Goal: Transaction & Acquisition: Download file/media

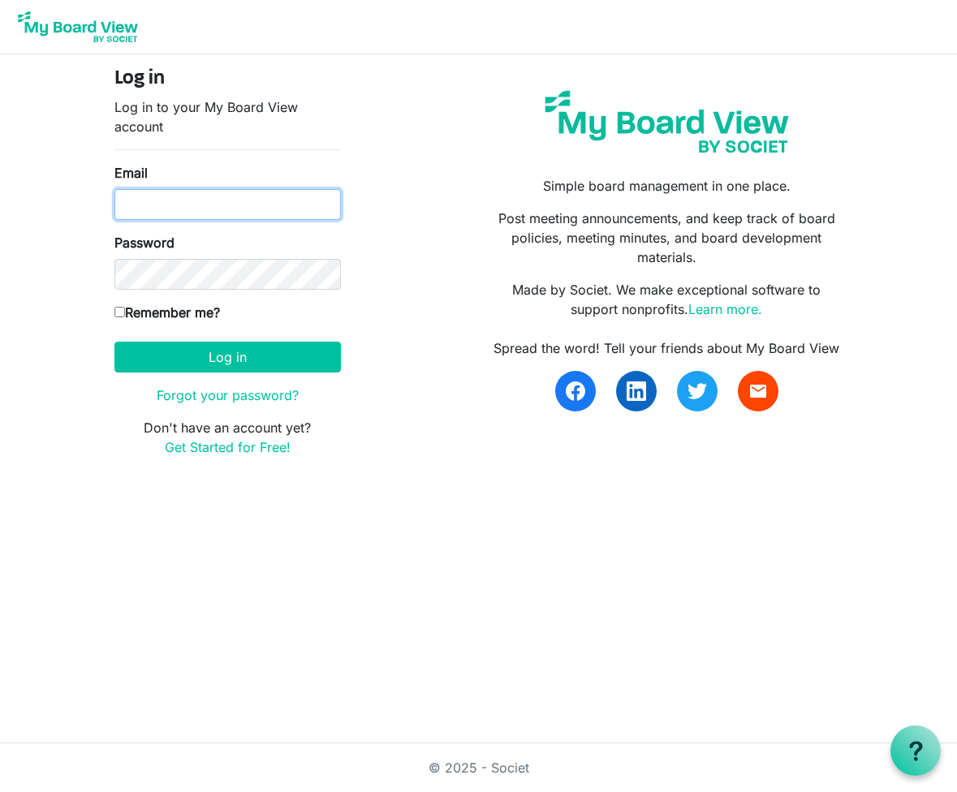
type input "amanda@socialandstaple.com"
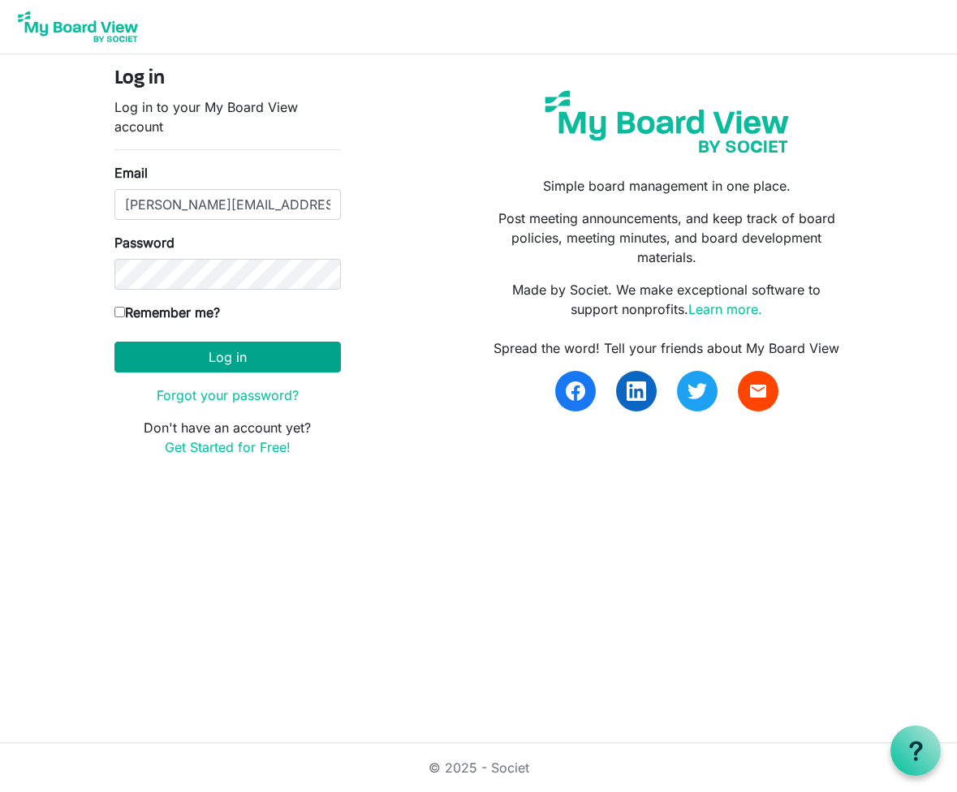
click at [317, 351] on button "Log in" at bounding box center [227, 357] width 226 height 31
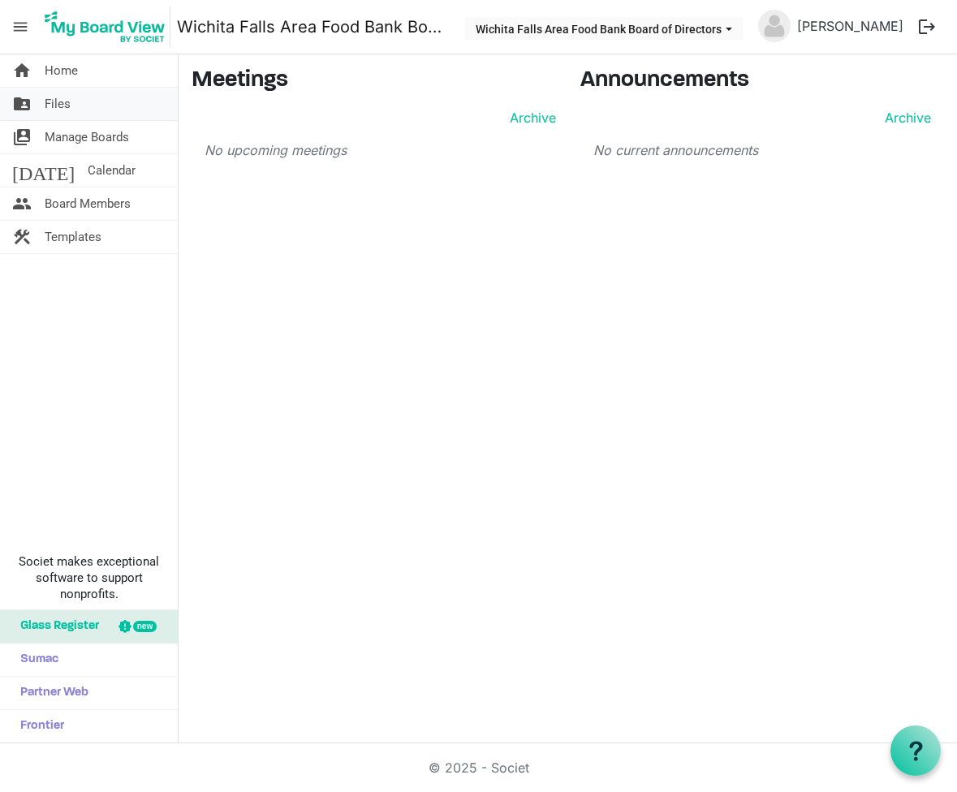
click at [101, 106] on link "folder_shared Files" at bounding box center [89, 104] width 178 height 32
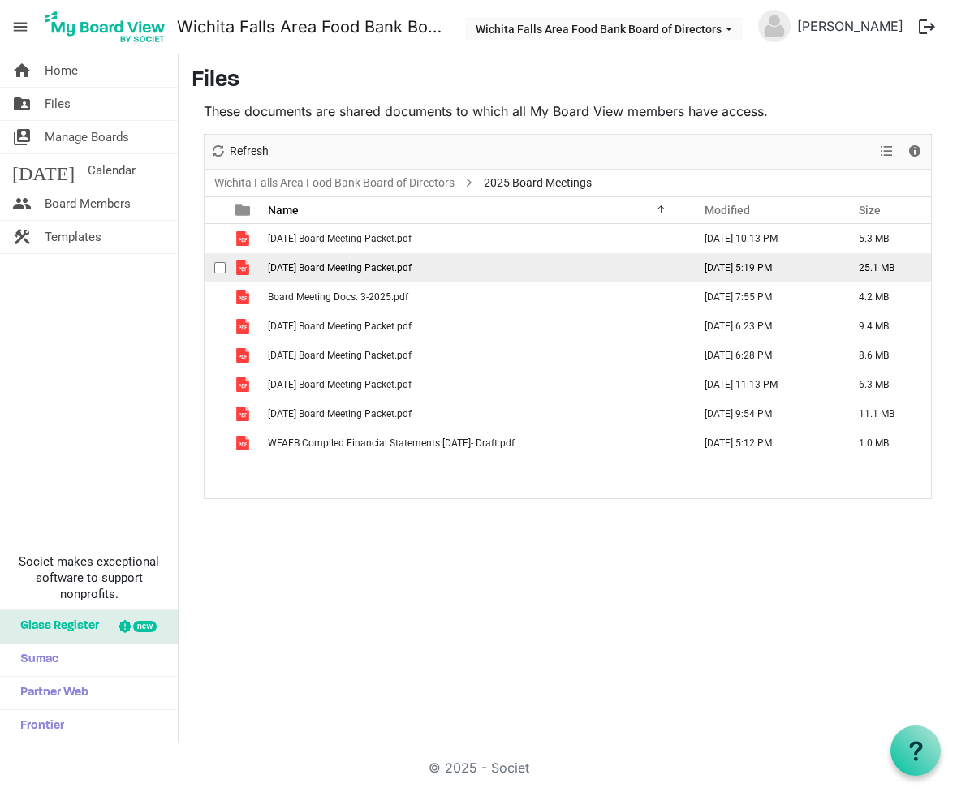
click at [341, 265] on span "August 2025 Board Meeting Packet.pdf" at bounding box center [340, 267] width 144 height 11
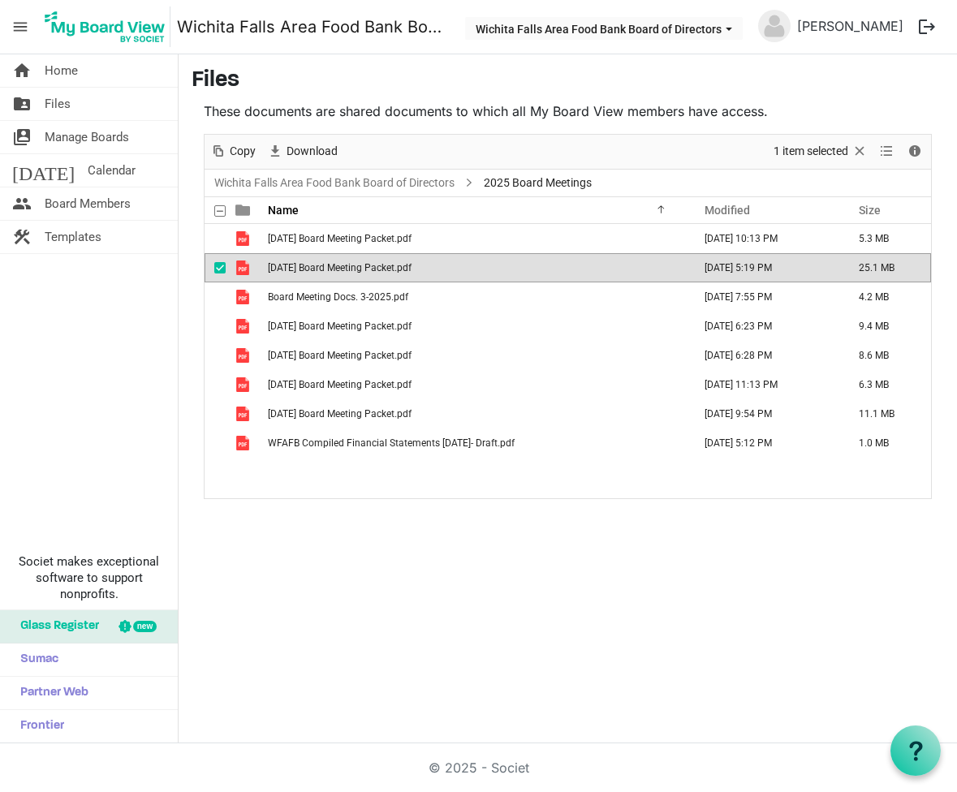
click at [341, 265] on span "August 2025 Board Meeting Packet.pdf" at bounding box center [340, 267] width 144 height 11
click at [459, 659] on div "home Home folder_shared Files switch_account Manage Boards today Calendar peopl…" at bounding box center [478, 398] width 957 height 689
click at [108, 98] on link "folder_shared Files" at bounding box center [89, 104] width 178 height 32
